Goal: Navigation & Orientation: Find specific page/section

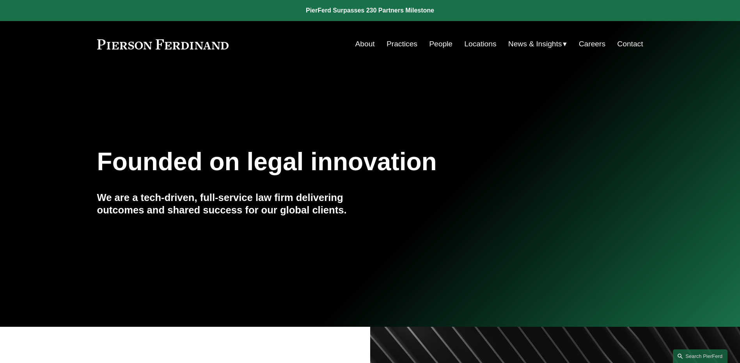
click at [446, 46] on link "People" at bounding box center [440, 44] width 23 height 15
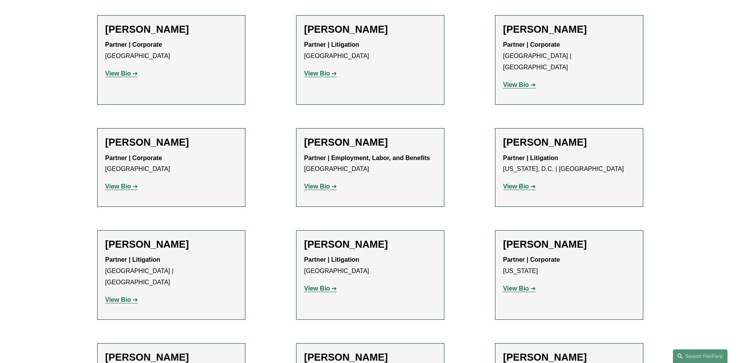
scroll to position [5653, 0]
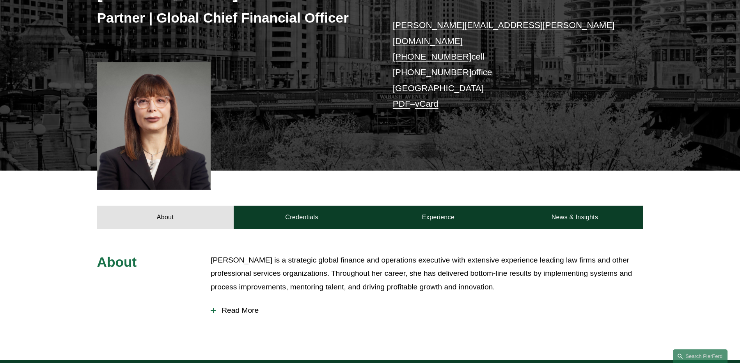
scroll to position [156, 0]
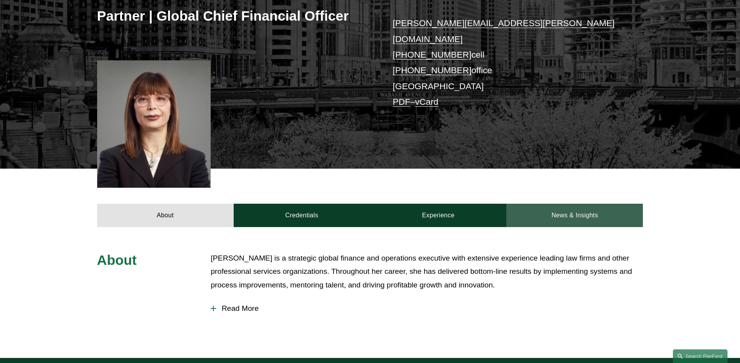
click at [605, 207] on link "News & Insights" at bounding box center [574, 215] width 136 height 23
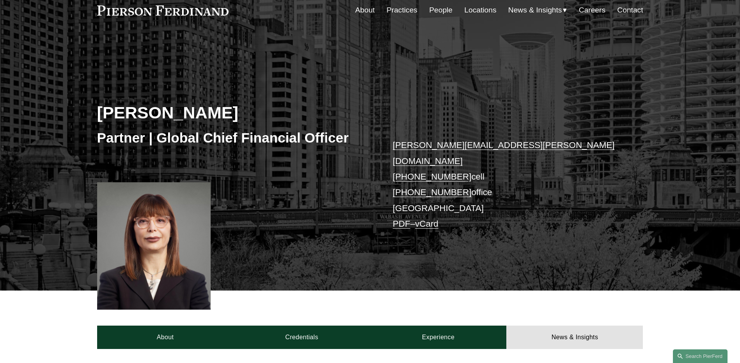
scroll to position [0, 0]
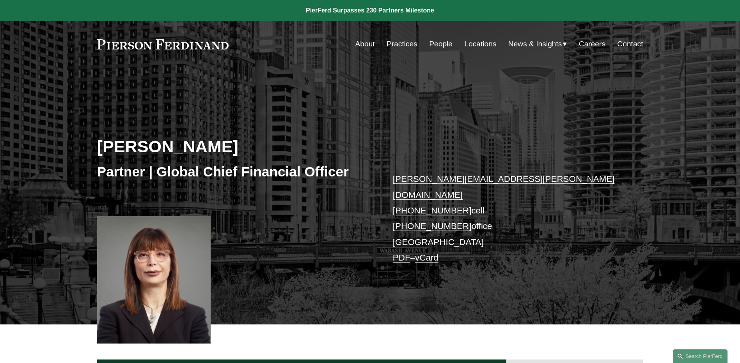
click at [620, 44] on link "Contact" at bounding box center [630, 44] width 26 height 15
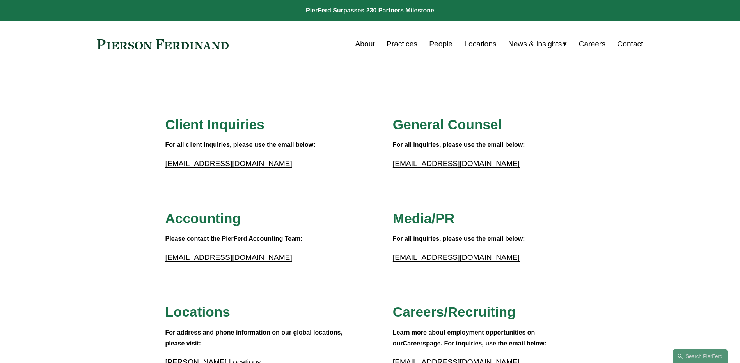
click at [0, 0] on span "News" at bounding box center [0, 0] width 0 height 0
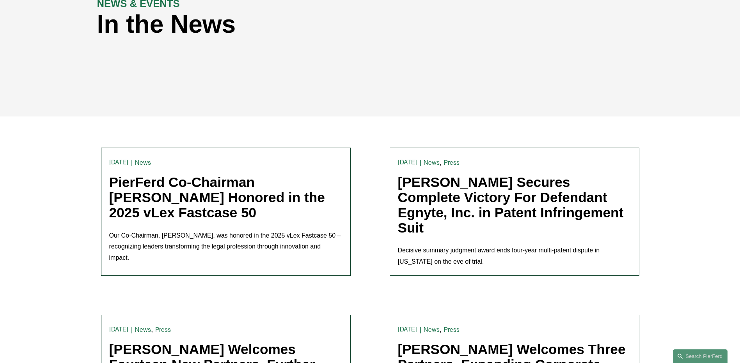
scroll to position [39, 0]
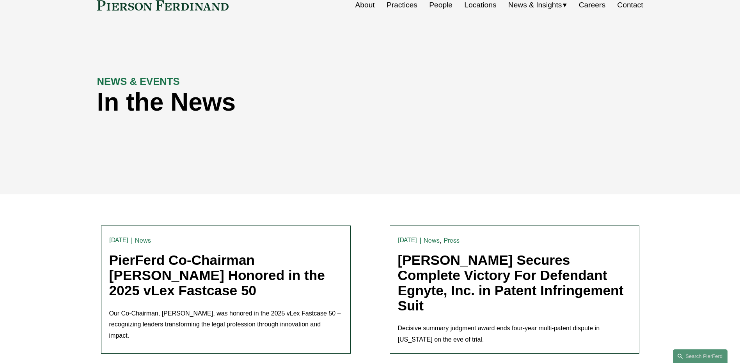
click at [0, 0] on span "Insights" at bounding box center [0, 0] width 0 height 0
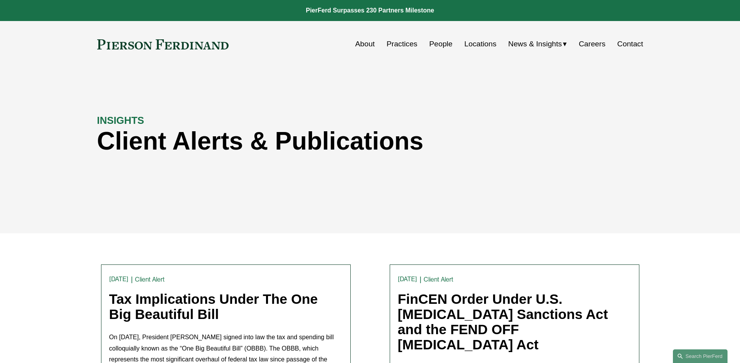
click at [0, 0] on span "News" at bounding box center [0, 0] width 0 height 0
